Goal: Information Seeking & Learning: Learn about a topic

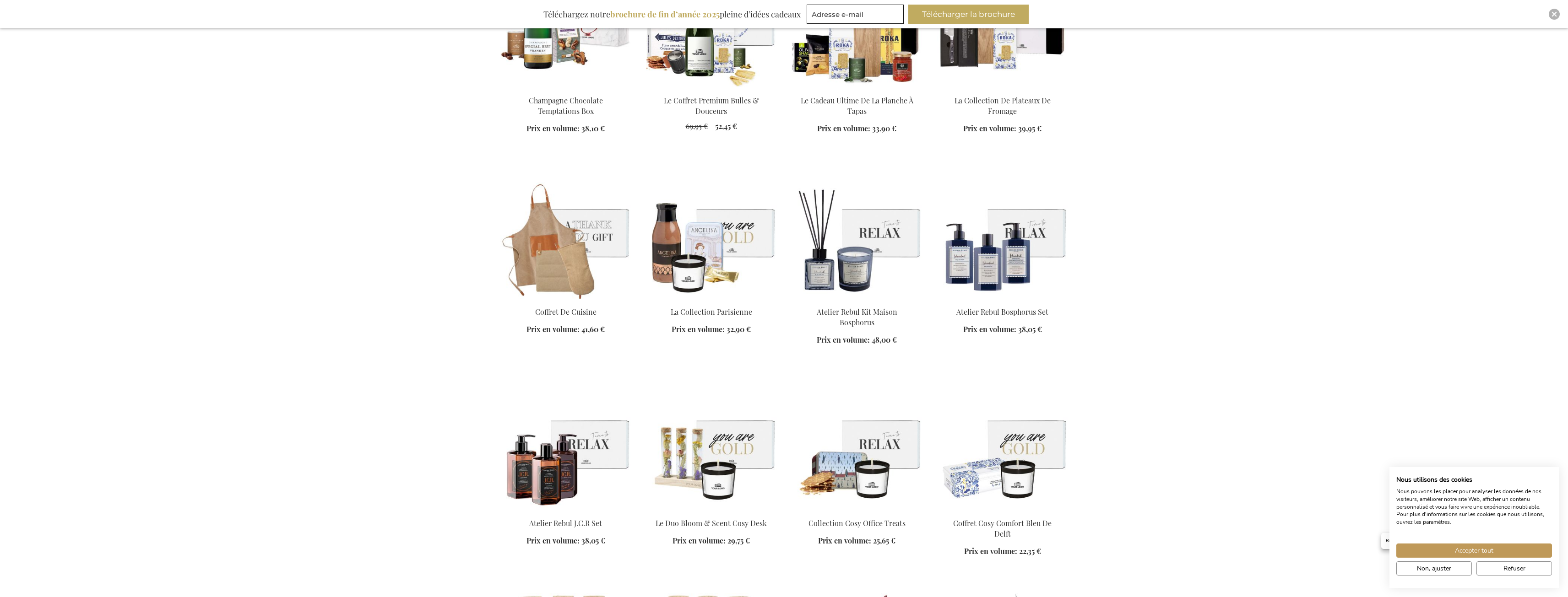
scroll to position [915, 0]
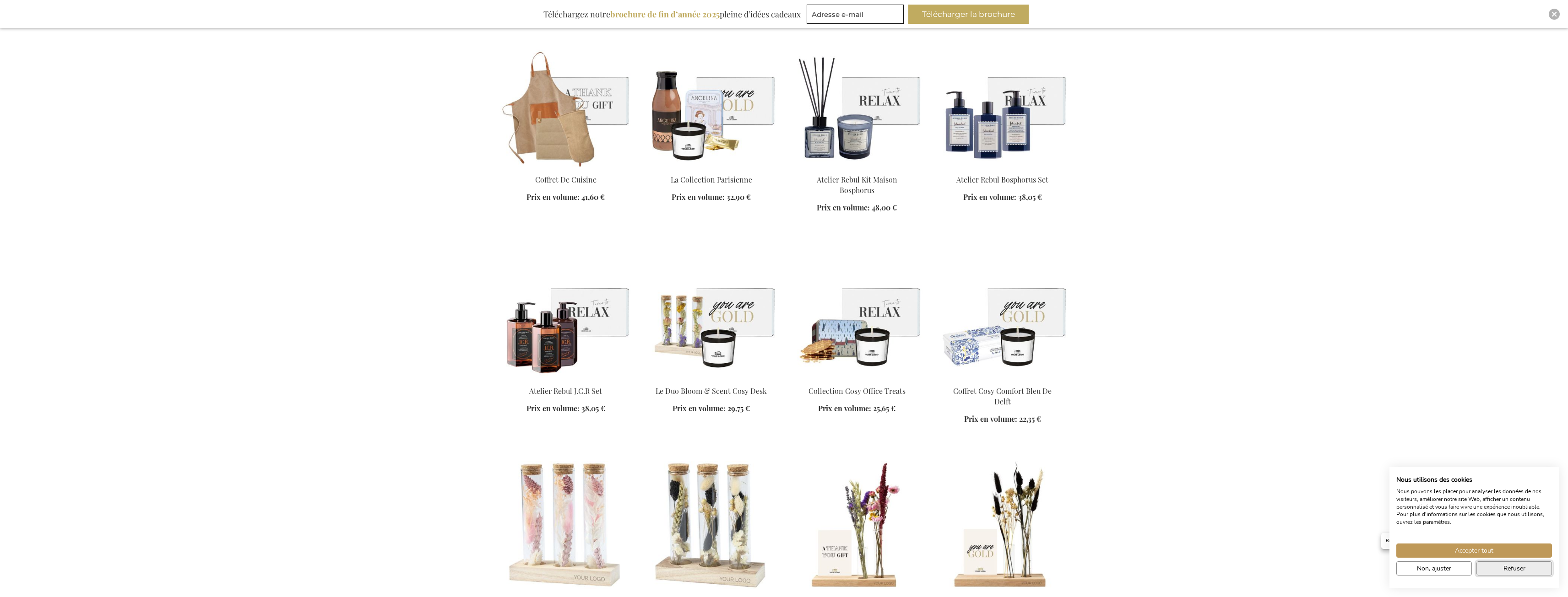
click at [1501, 566] on button "Refuser" at bounding box center [1513, 568] width 75 height 14
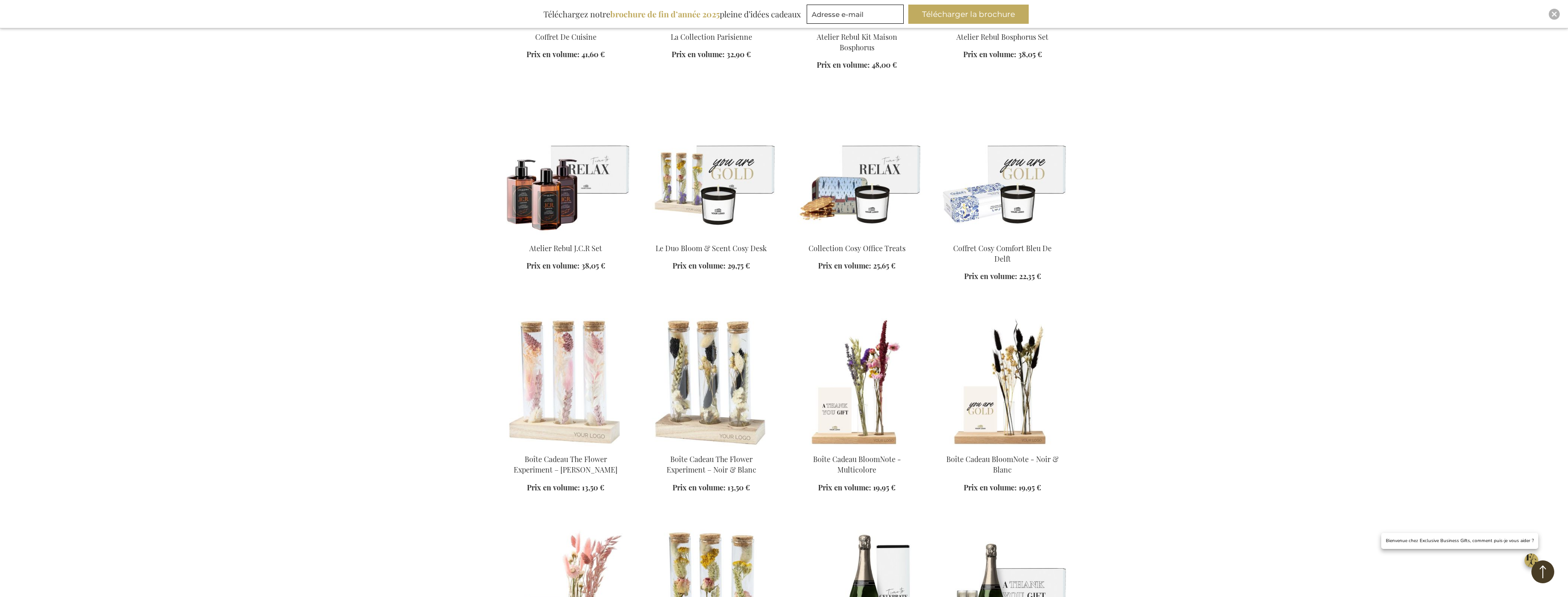
scroll to position [1190, 0]
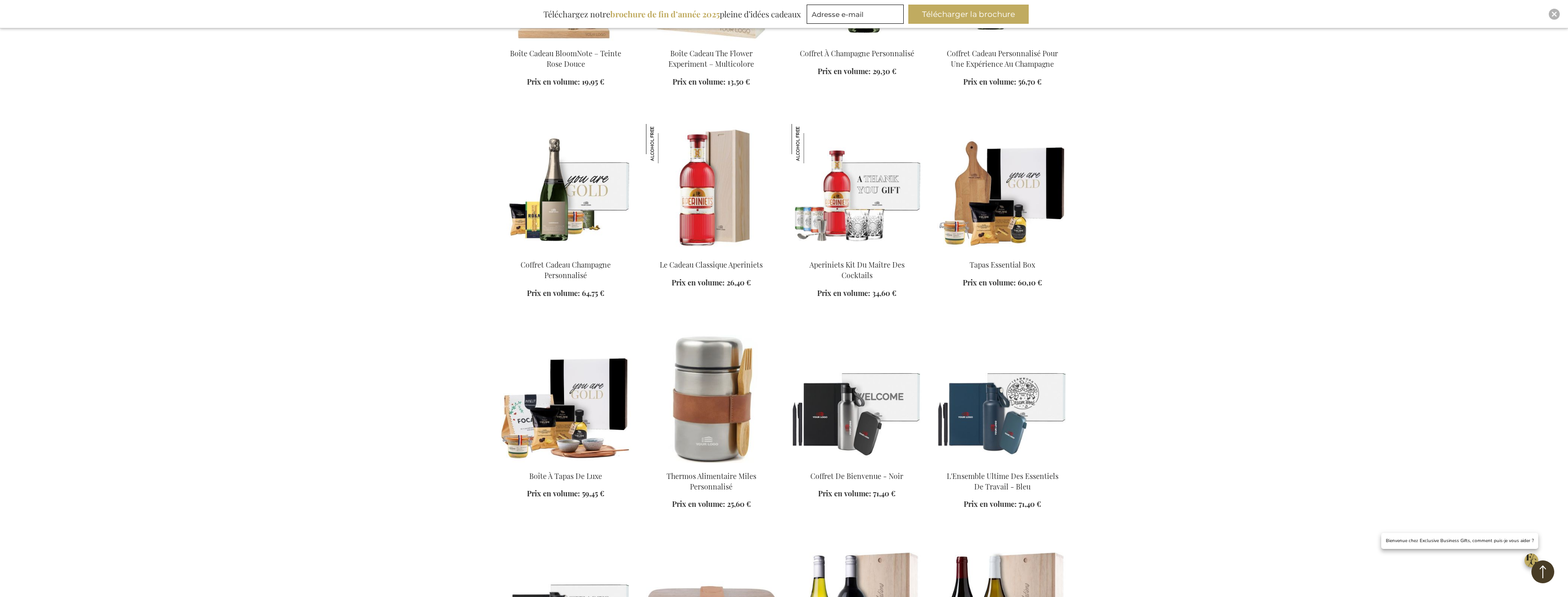
scroll to position [1831, 0]
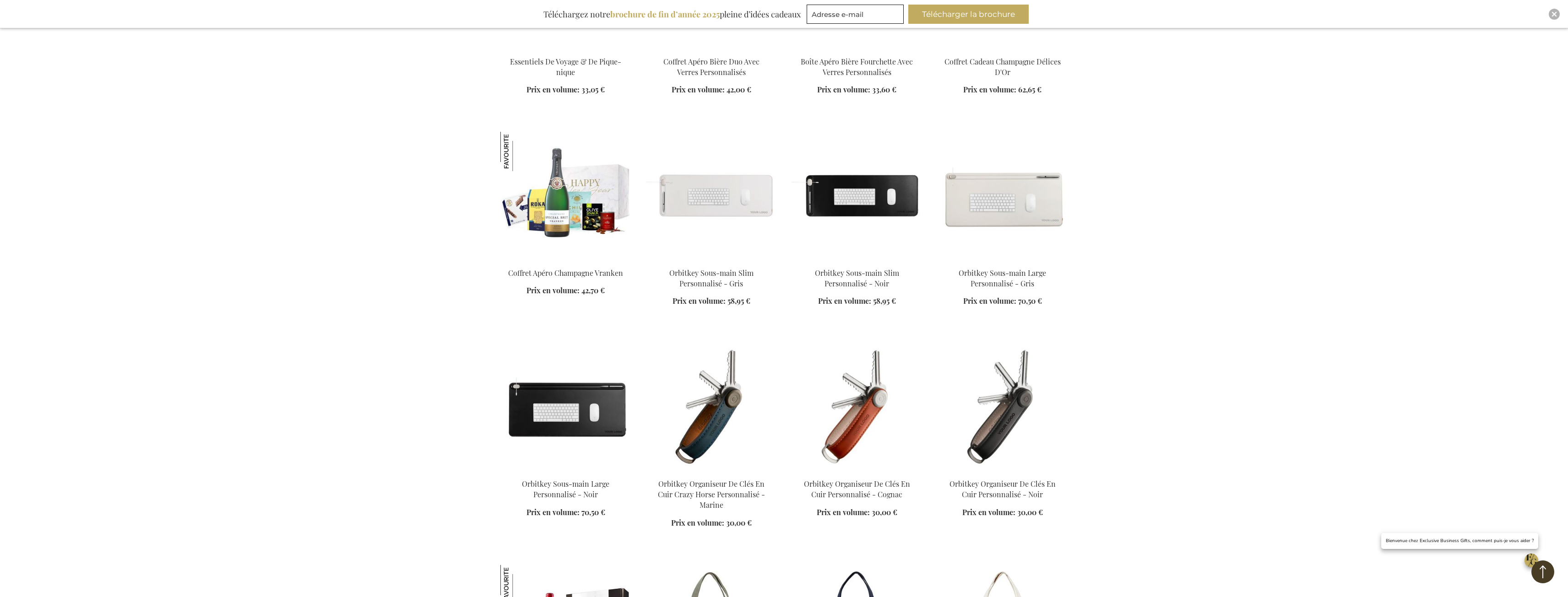
scroll to position [3890, 0]
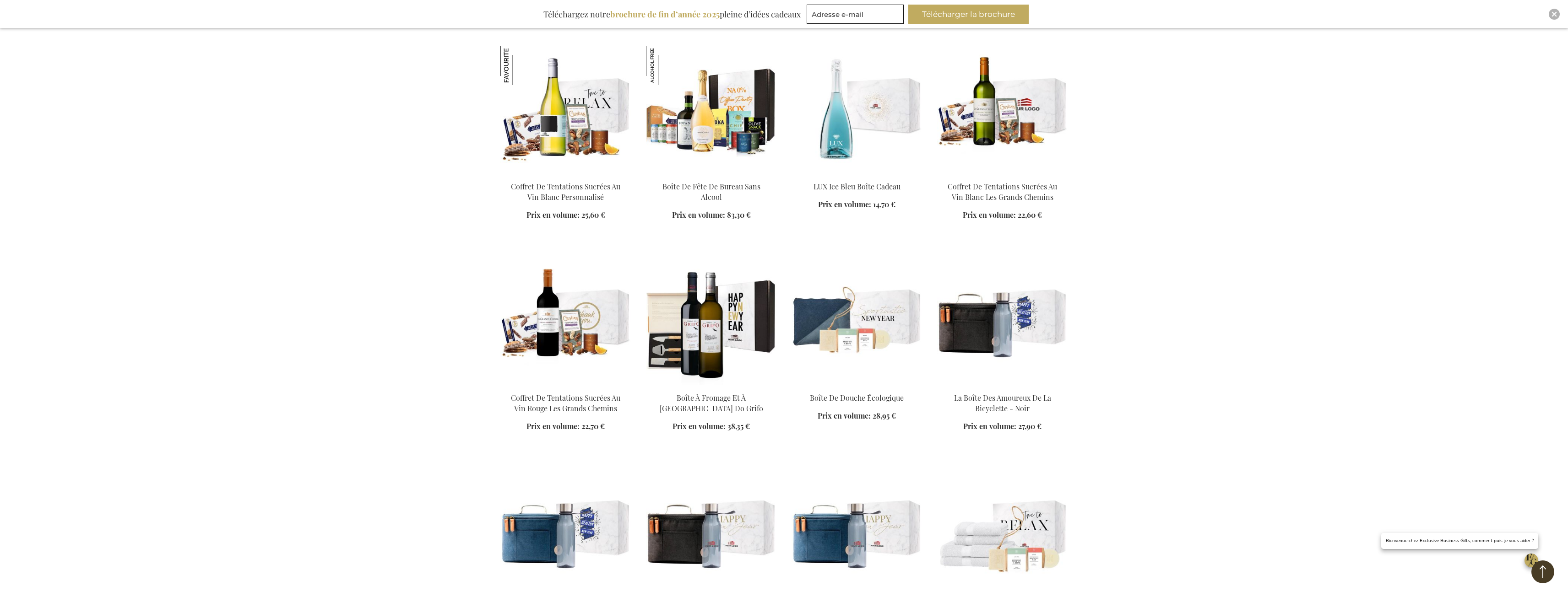
scroll to position [5401, 0]
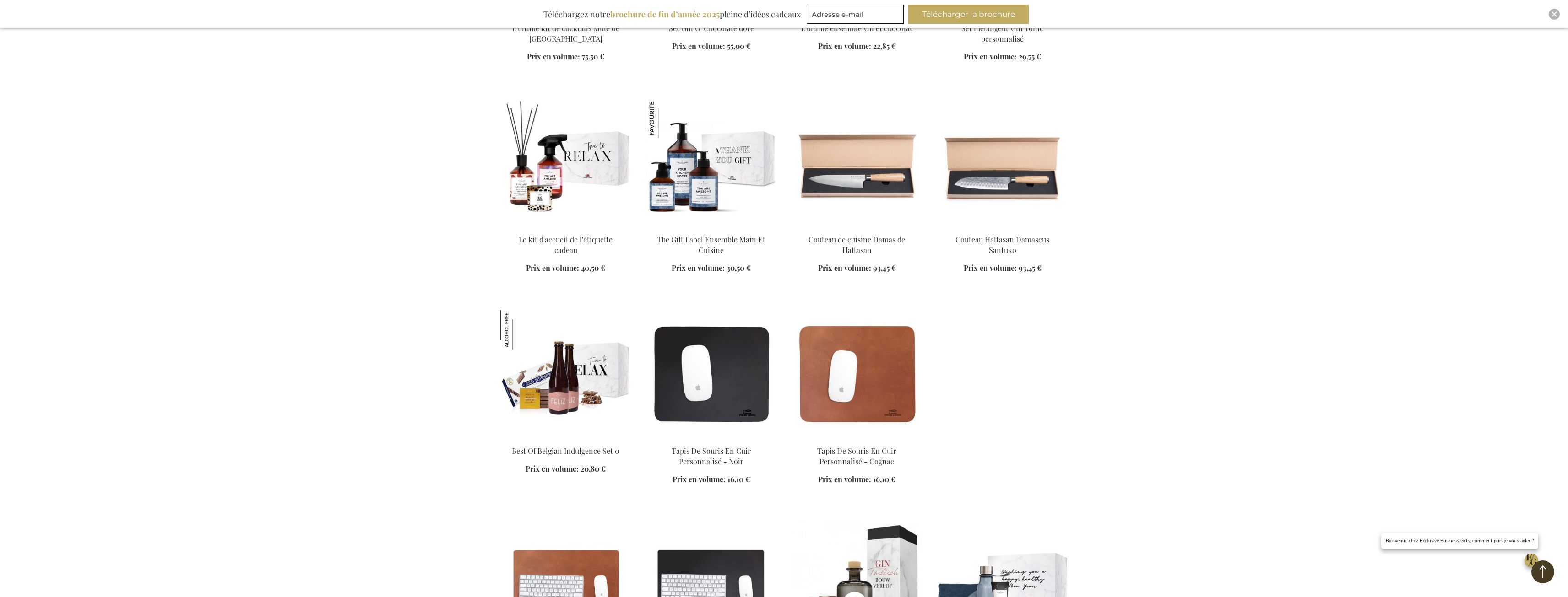
scroll to position [10436, 0]
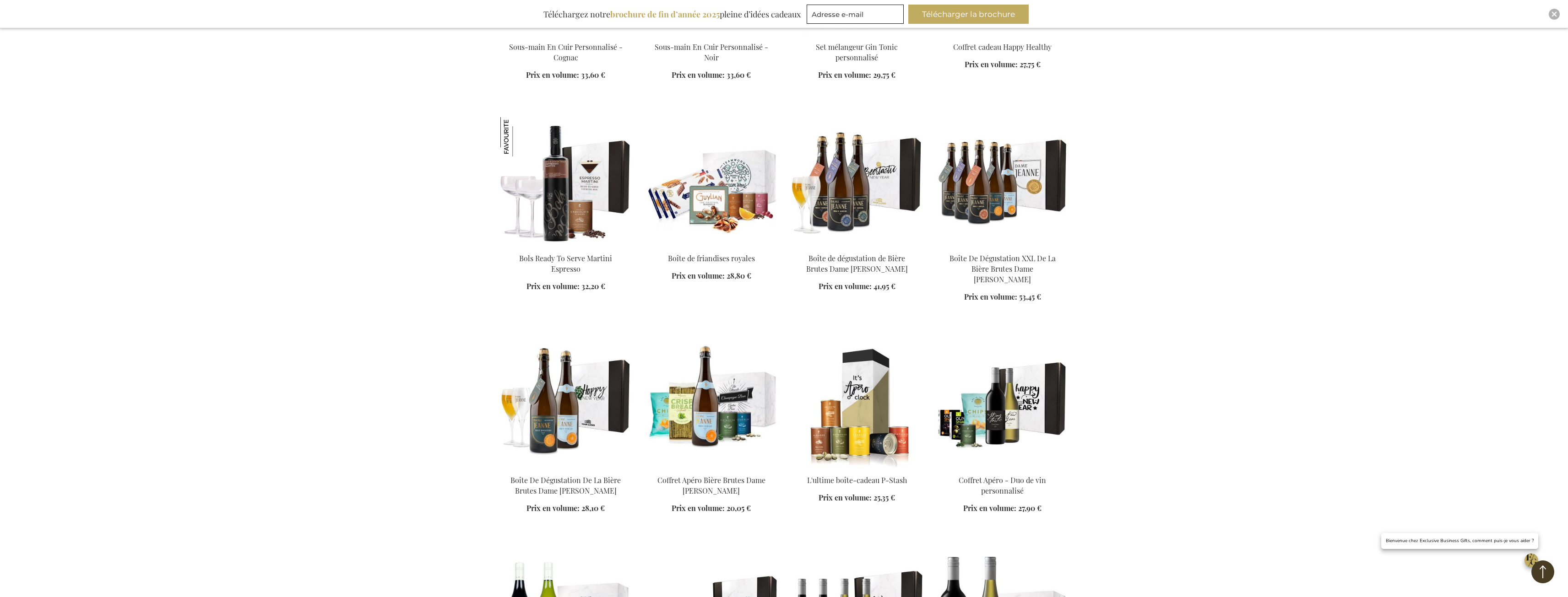
scroll to position [11122, 0]
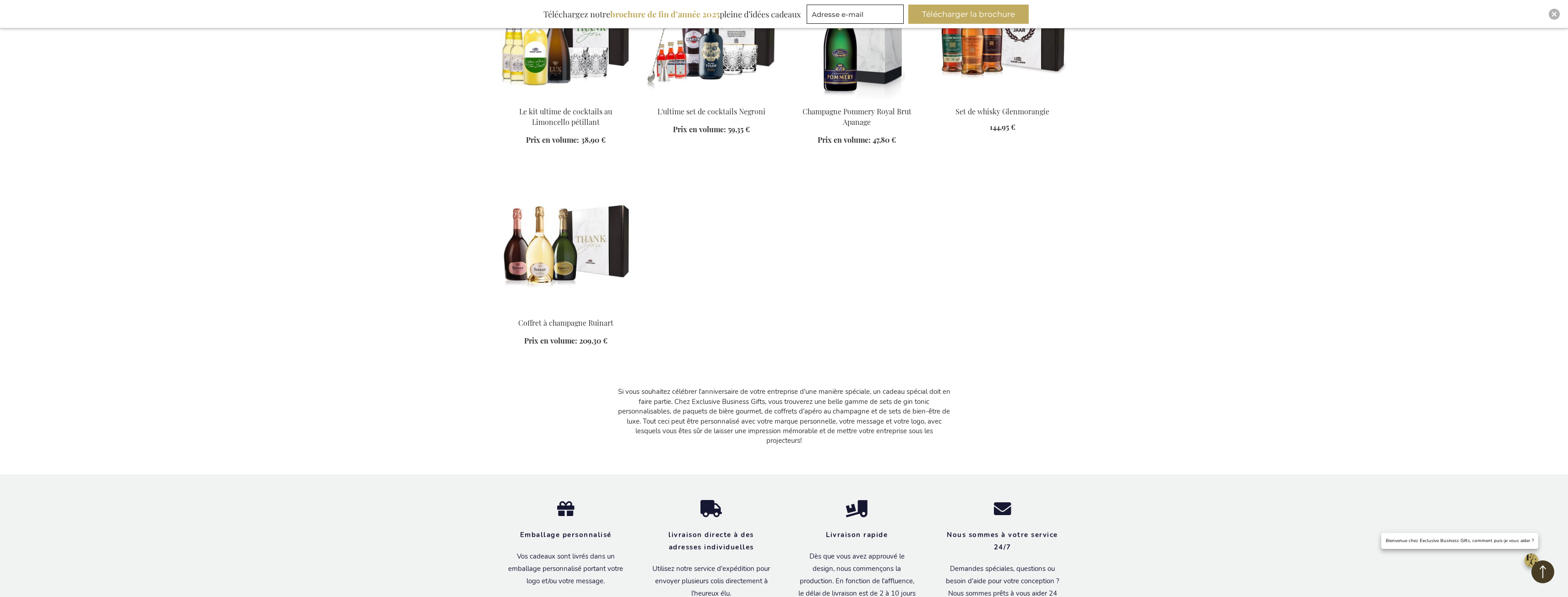
scroll to position [11671, 0]
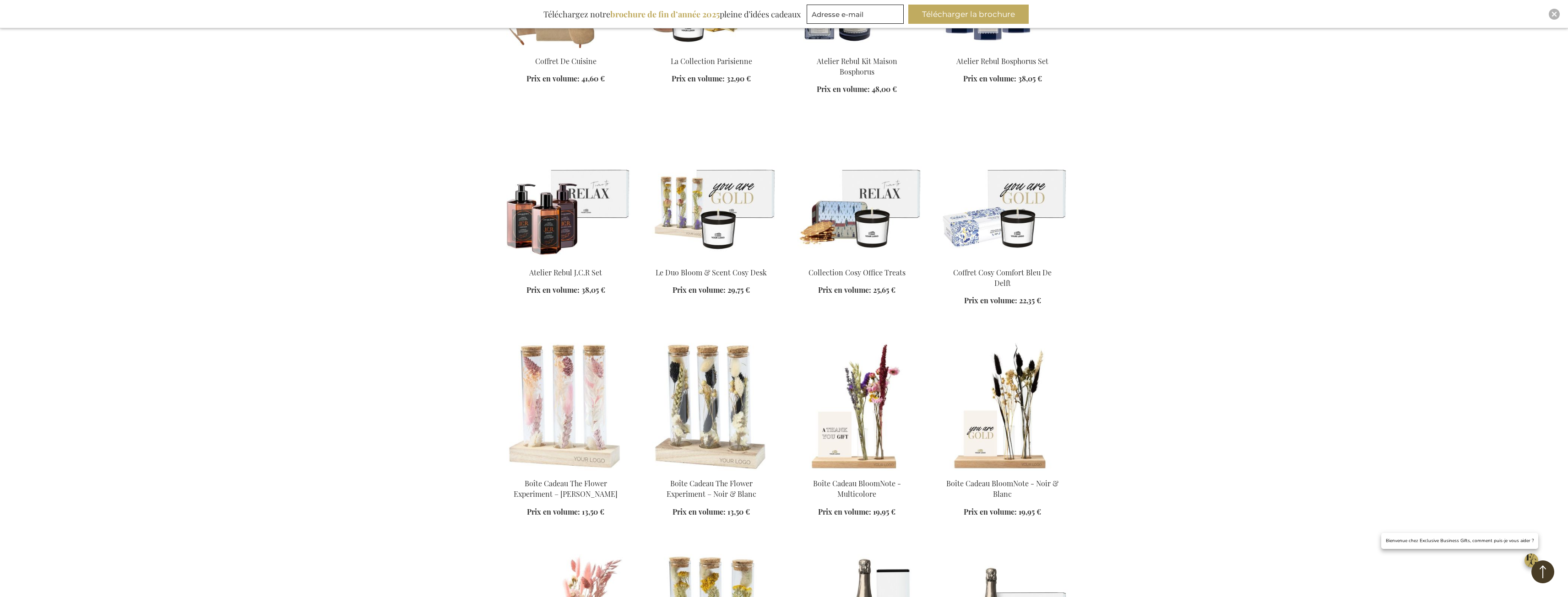
scroll to position [1099, 0]
